Goal: Task Accomplishment & Management: Complete application form

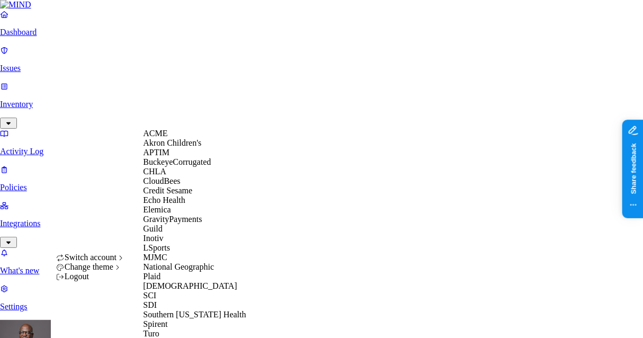
scroll to position [137, 0]
click at [197, 269] on span "National Geographic" at bounding box center [178, 266] width 71 height 9
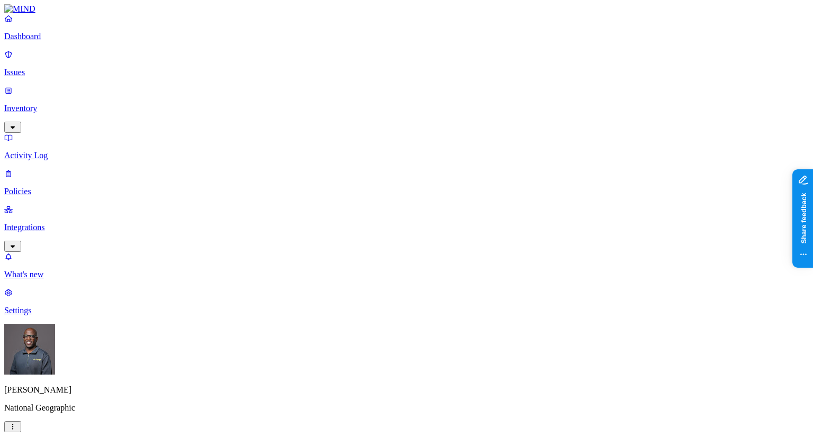
click at [42, 104] on p "Inventory" at bounding box center [406, 109] width 805 height 10
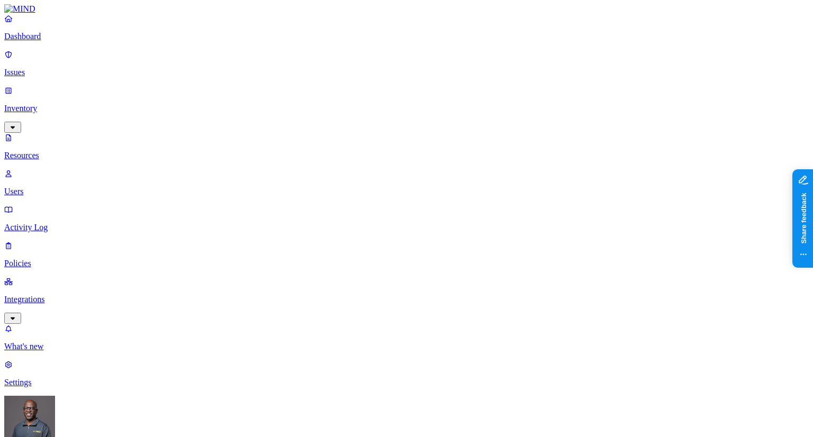
click at [68, 198] on nav "Dashboard Issues Inventory Resources Users Activity Log Policies Integrations W…" at bounding box center [406, 201] width 805 height 374
click at [50, 259] on p "Policies" at bounding box center [406, 264] width 805 height 10
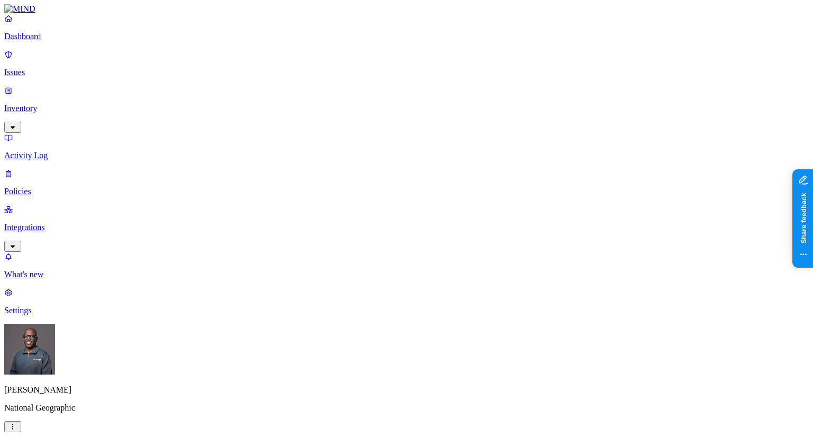
click at [44, 41] on p "Dashboard" at bounding box center [406, 37] width 805 height 10
